Goal: Transaction & Acquisition: Subscribe to service/newsletter

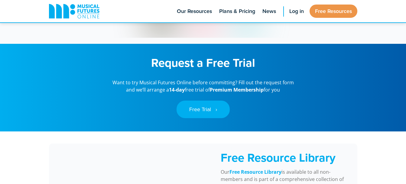
scroll to position [404, 0]
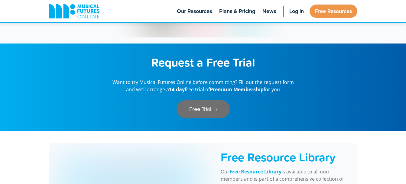
click at [203, 103] on link "Free Trial ‎‏‏‎ ‎ ›" at bounding box center [203, 109] width 53 height 18
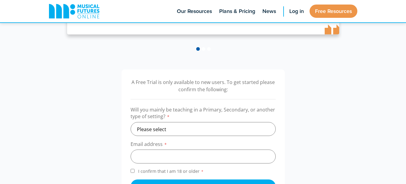
scroll to position [185, 0]
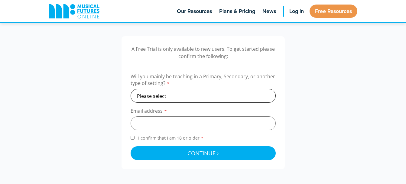
click at [167, 95] on select "Please select Primary Secondary Other" at bounding box center [203, 96] width 145 height 14
select select "secondary"
click at [131, 89] on select "Please select Primary Secondary Other" at bounding box center [203, 96] width 145 height 14
click at [159, 122] on input "email" at bounding box center [203, 123] width 145 height 14
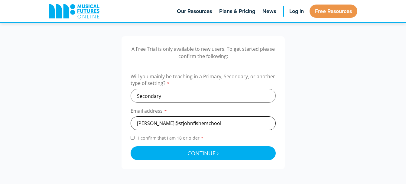
click at [185, 124] on input "b.harris@stjohnfisherschool" at bounding box center [203, 123] width 145 height 14
type input "b.harris@stjohnfisher.school"
click at [132, 137] on input "I confirm that I am 18 or older *" at bounding box center [133, 138] width 4 height 4
checkbox input "true"
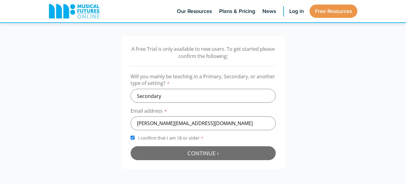
click at [197, 154] on span "Continue ›" at bounding box center [202, 153] width 31 height 8
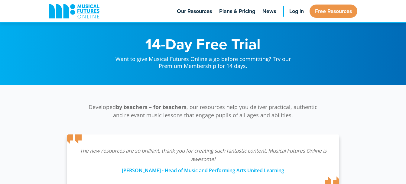
scroll to position [197, 0]
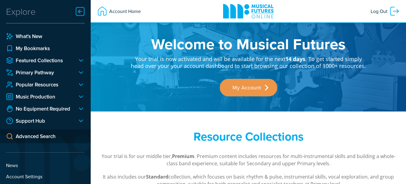
click at [80, 59] on div at bounding box center [79, 60] width 12 height 7
